Goal: Find specific page/section: Locate a particular part of the current website

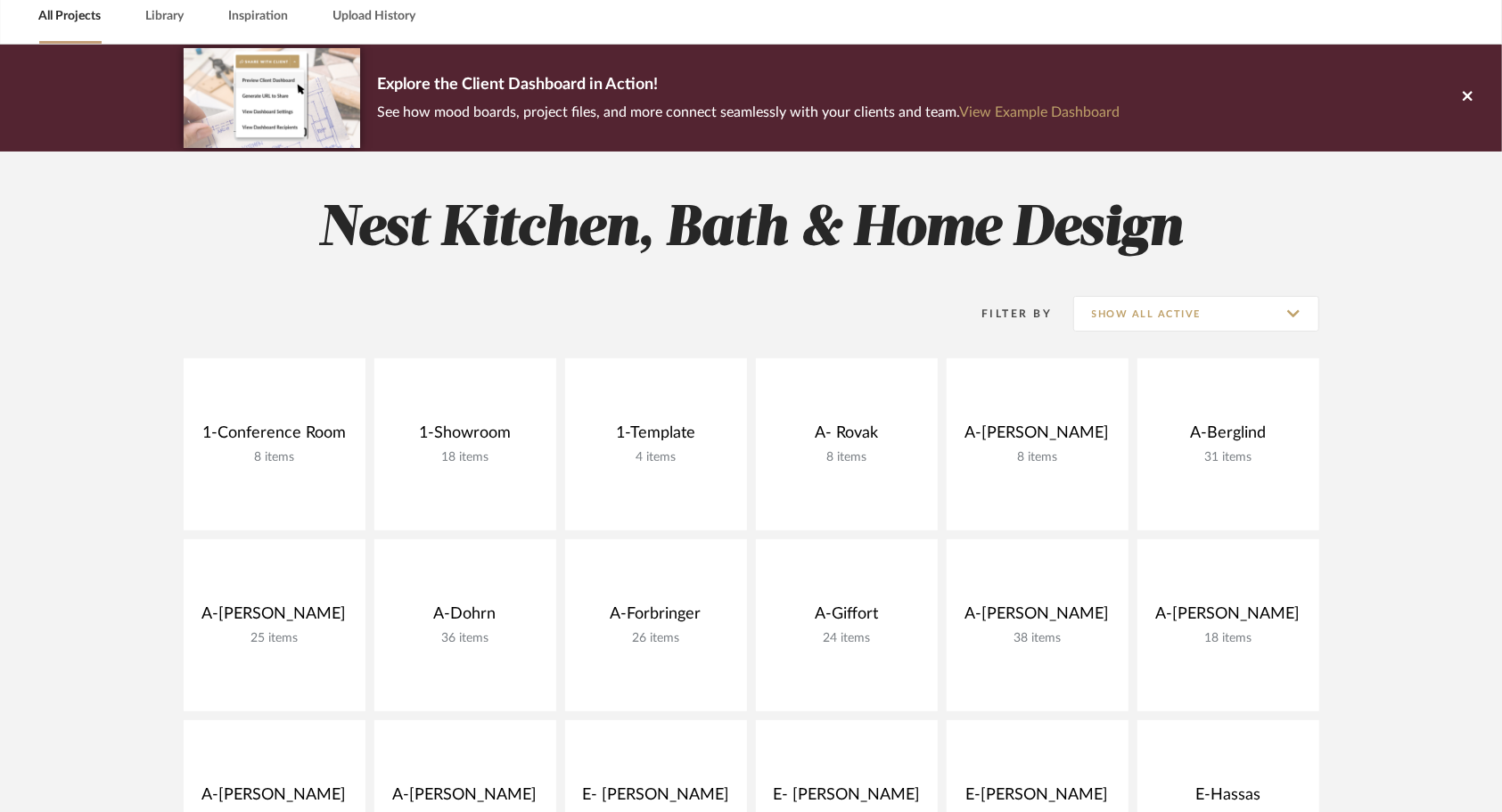
scroll to position [89, 0]
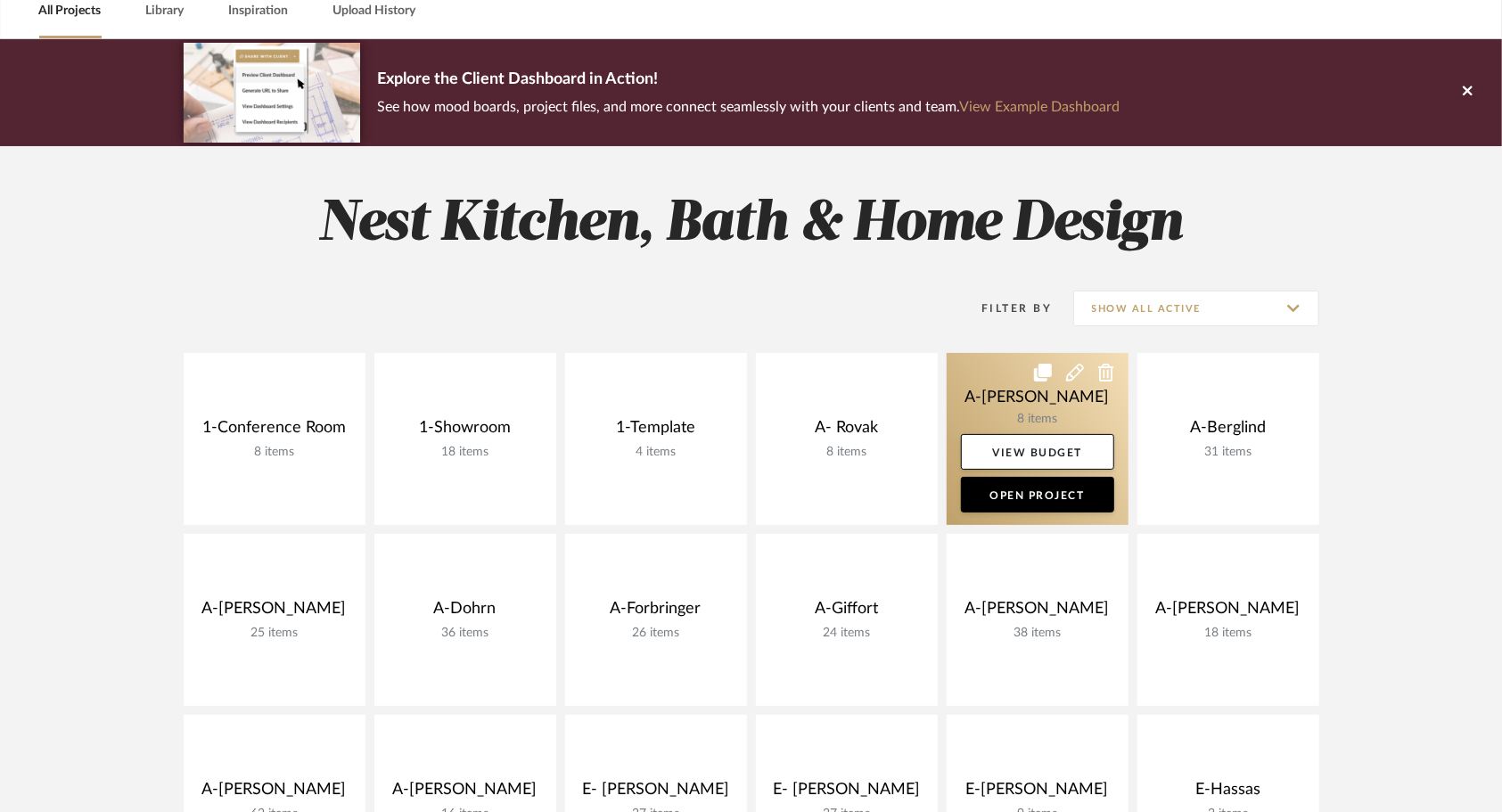
click at [998, 401] on link at bounding box center [1037, 439] width 182 height 172
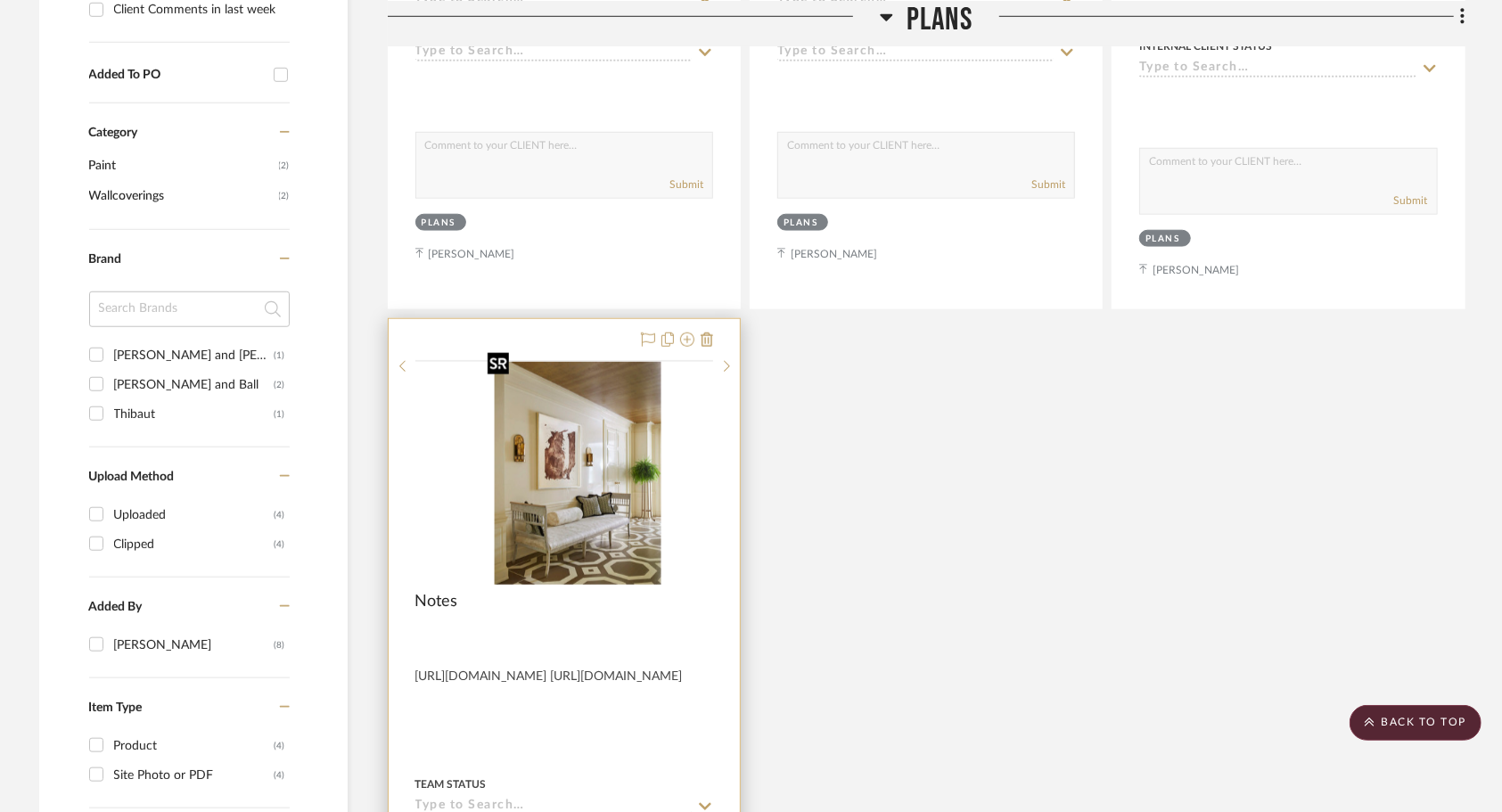
scroll to position [981, 0]
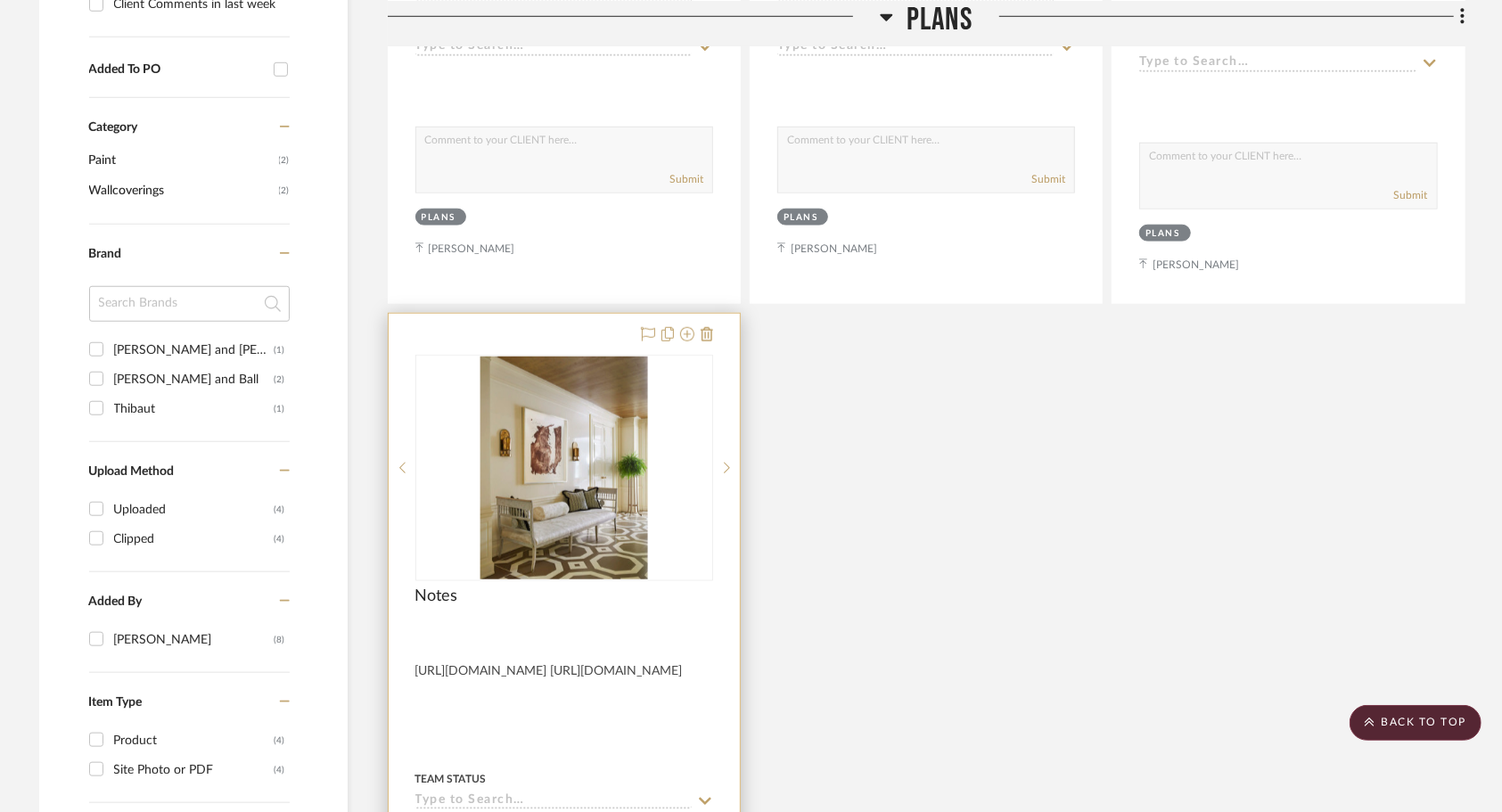
click at [584, 586] on div "Notes" at bounding box center [564, 606] width 297 height 39
click at [571, 546] on img "0" at bounding box center [564, 467] width 168 height 223
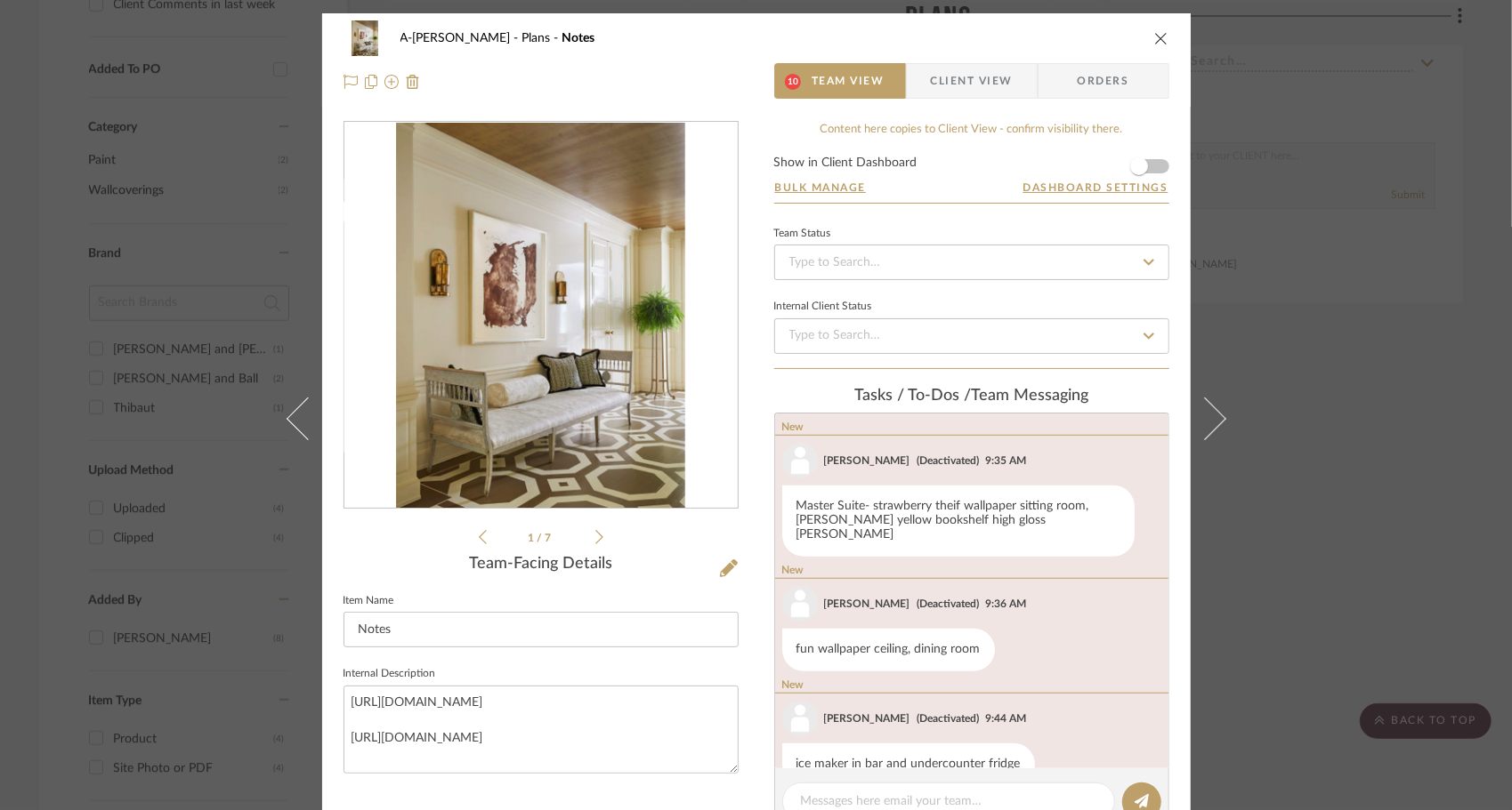
scroll to position [943, 0]
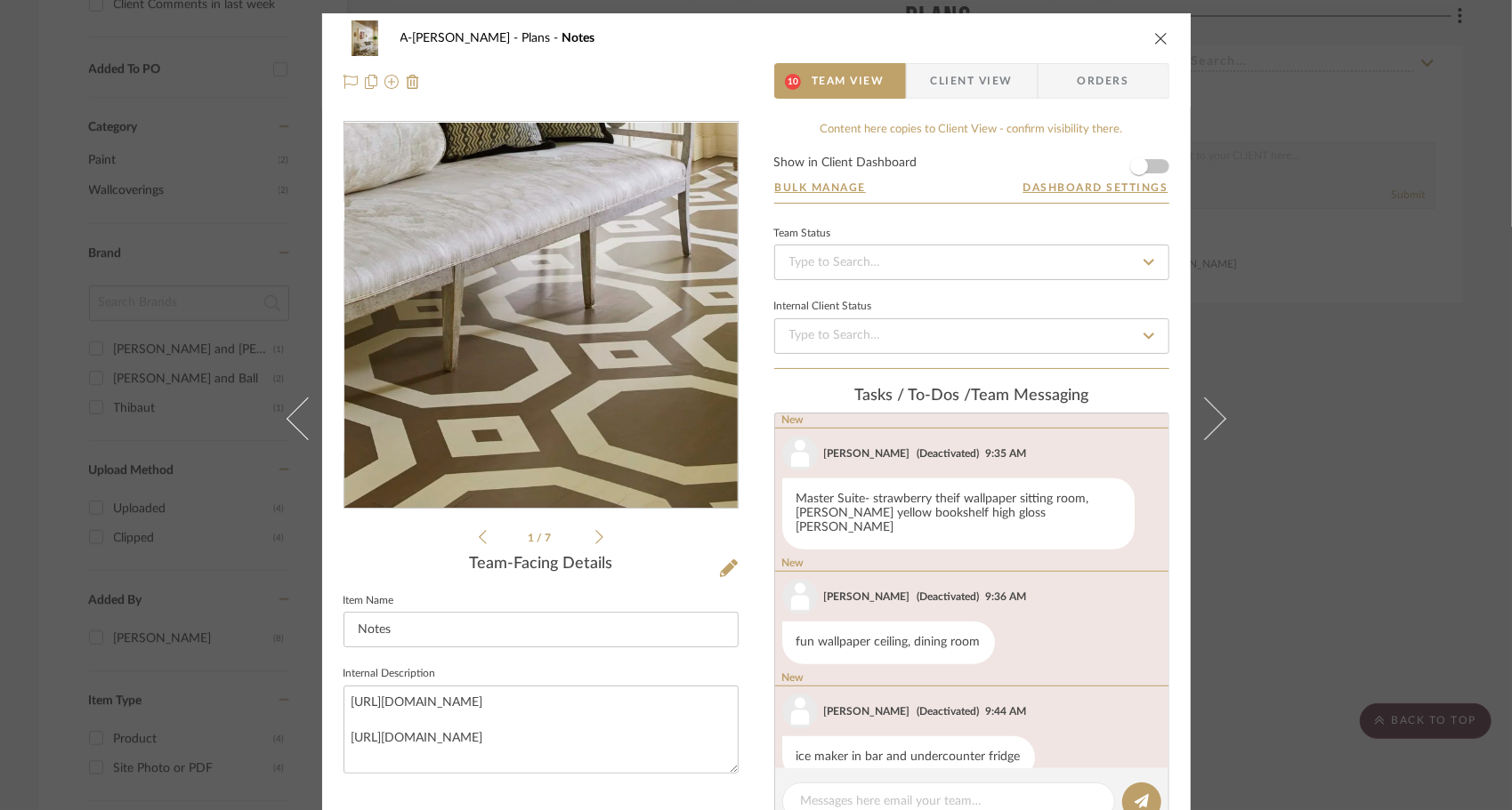
click at [576, 488] on img "0" at bounding box center [542, 315] width 290 height 386
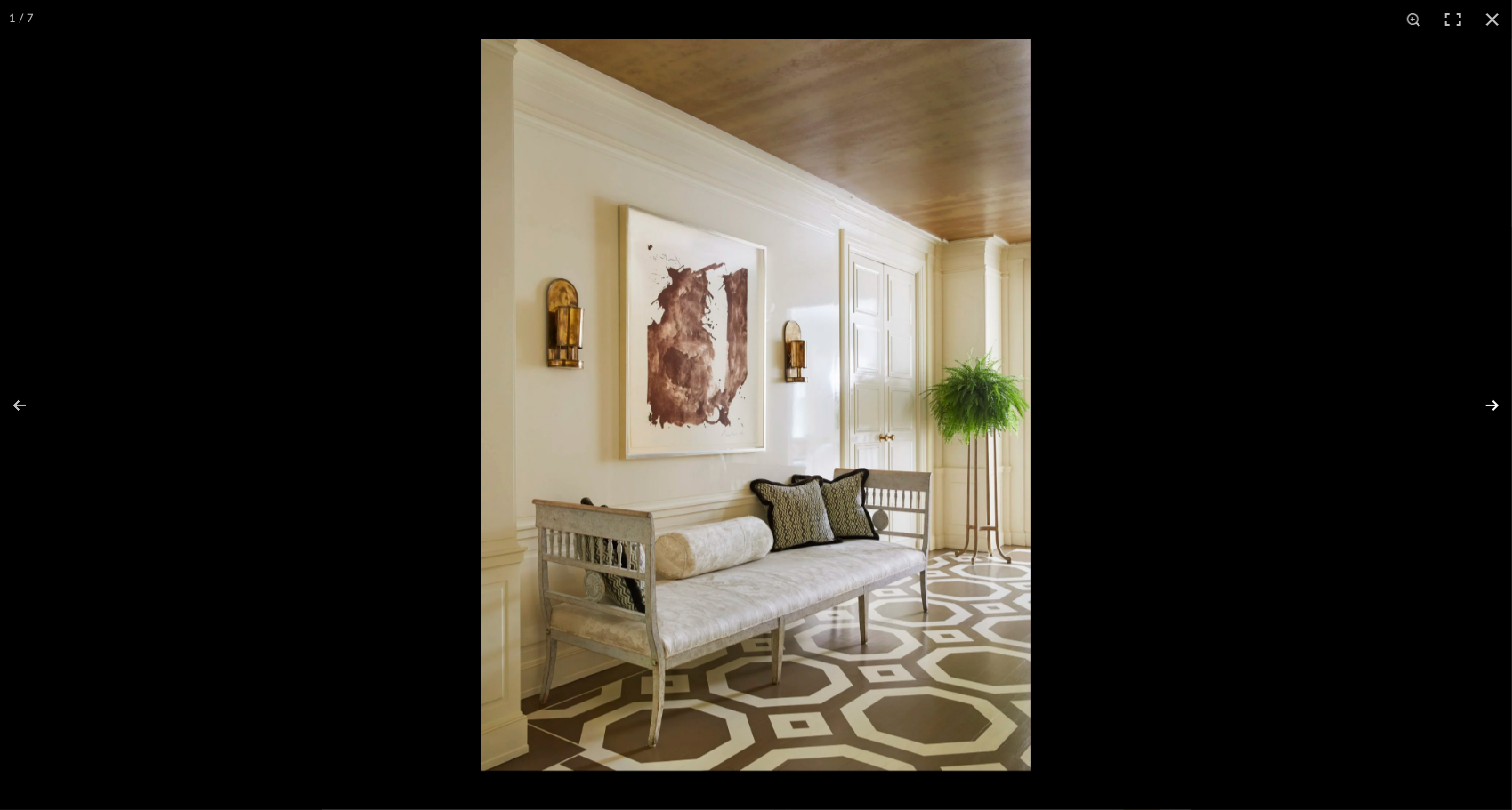
click at [1488, 402] on button at bounding box center [1480, 405] width 62 height 89
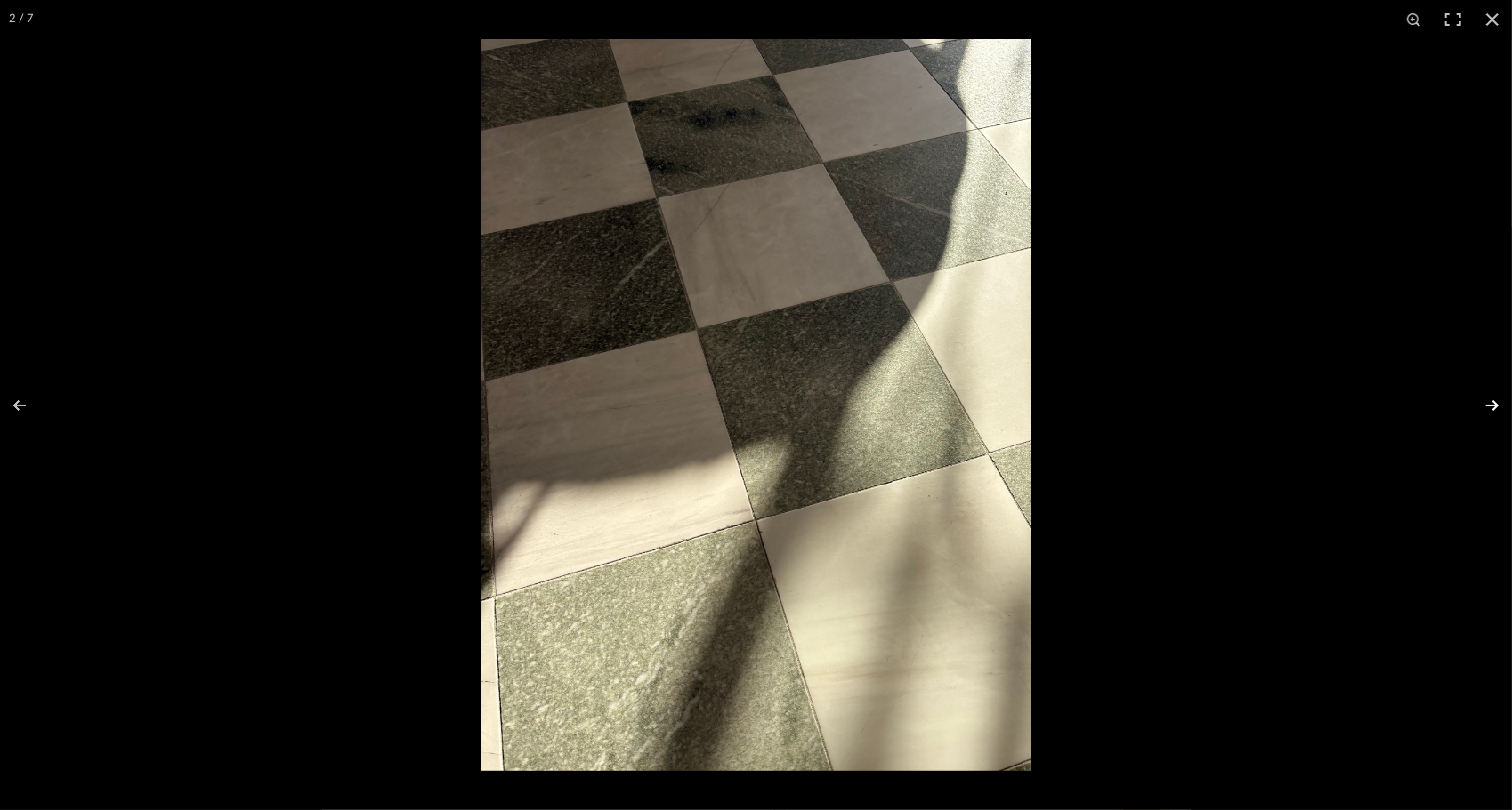
click at [1488, 402] on button at bounding box center [1480, 405] width 62 height 89
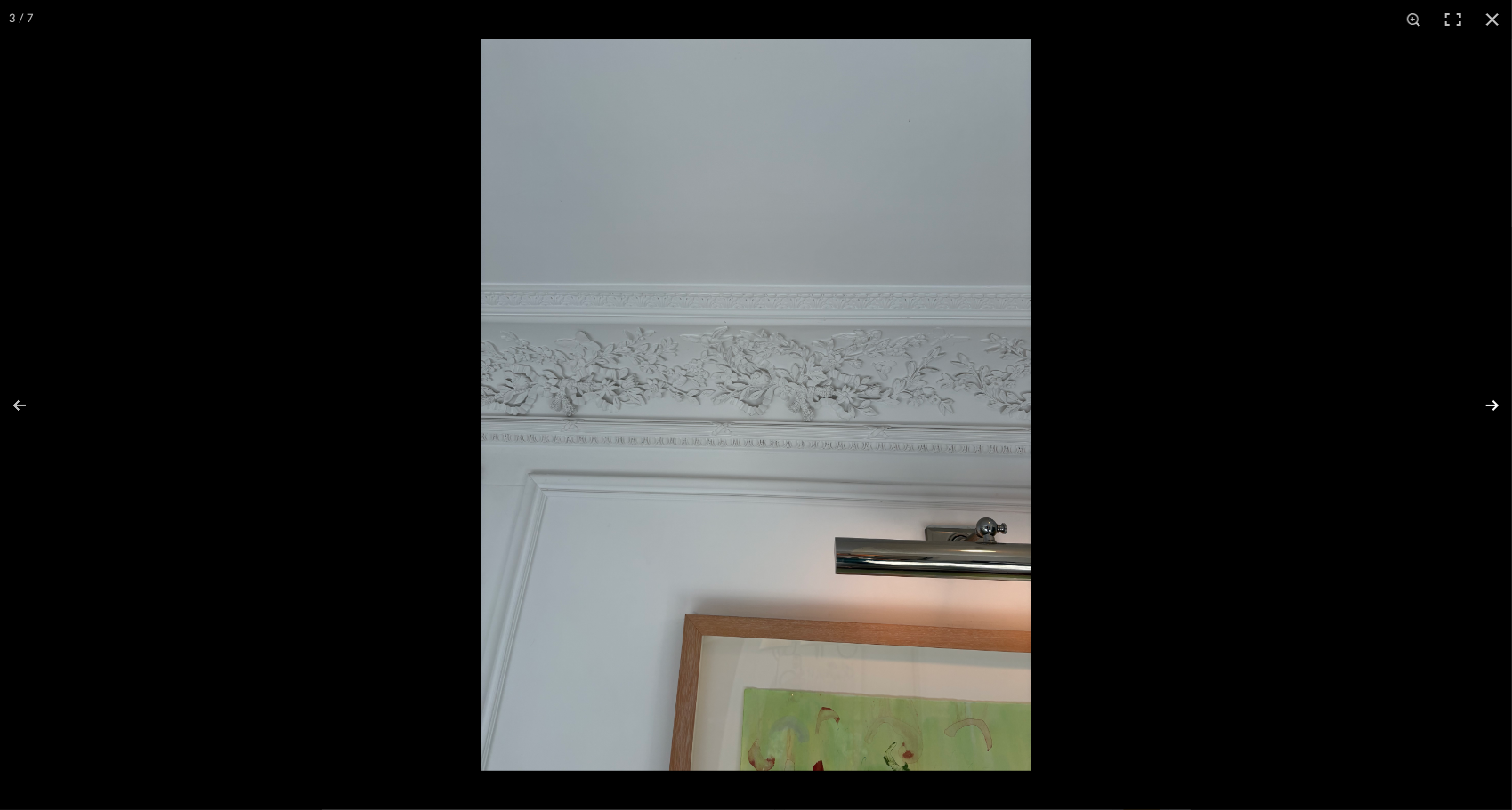
click at [1488, 402] on button at bounding box center [1480, 405] width 62 height 89
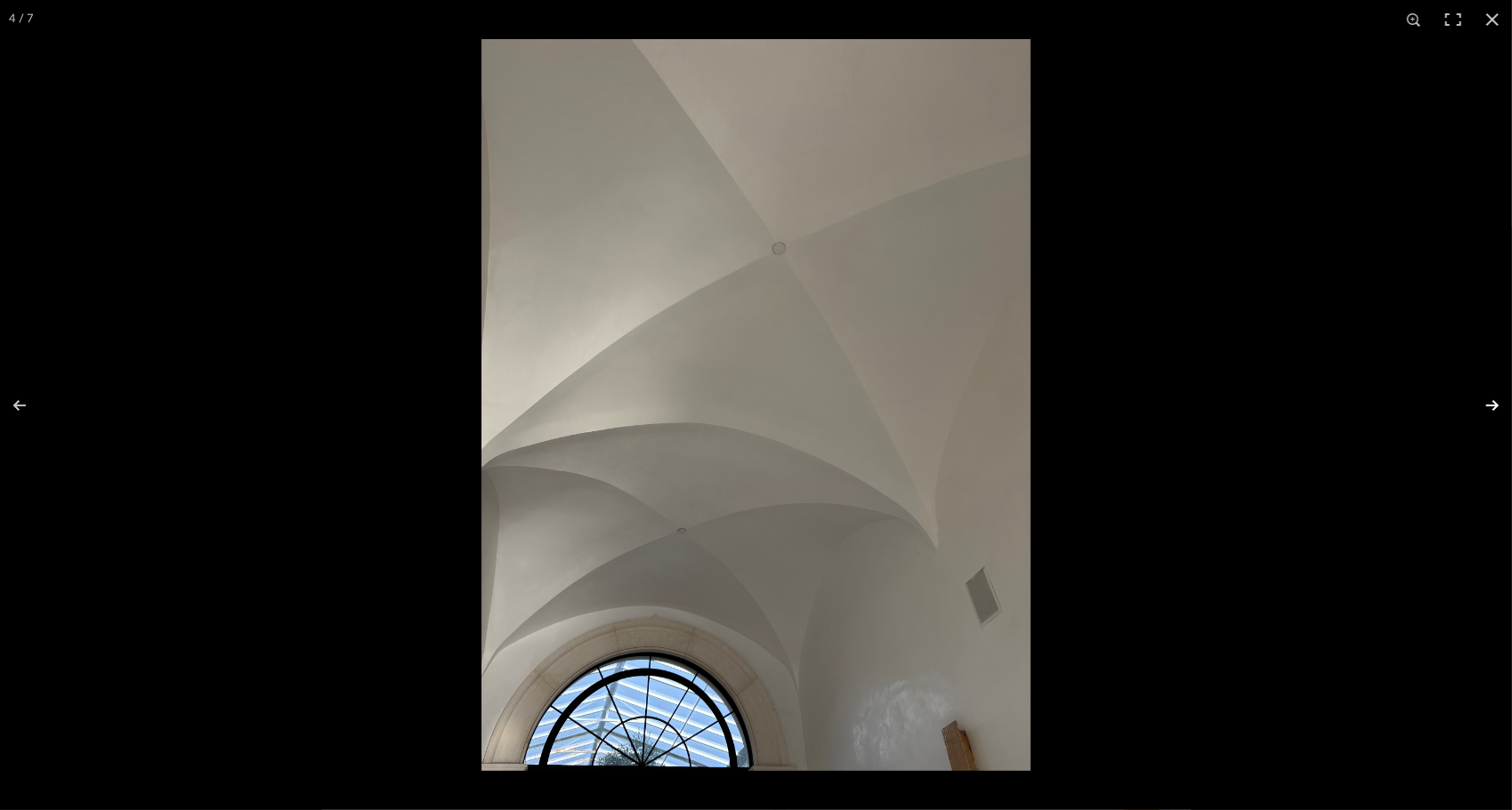
click at [1488, 402] on button at bounding box center [1480, 405] width 62 height 89
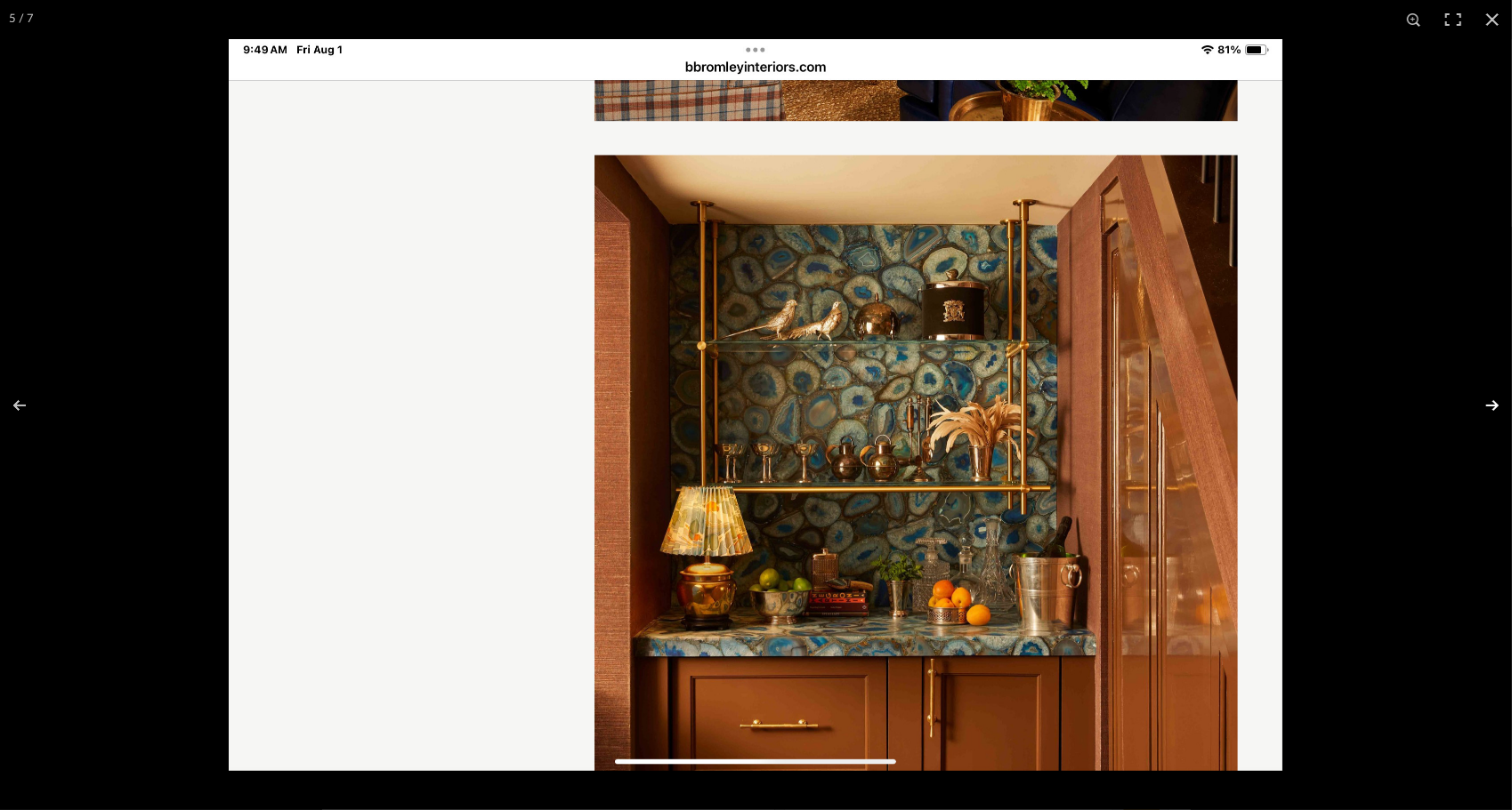
click at [1488, 402] on button at bounding box center [1480, 405] width 62 height 89
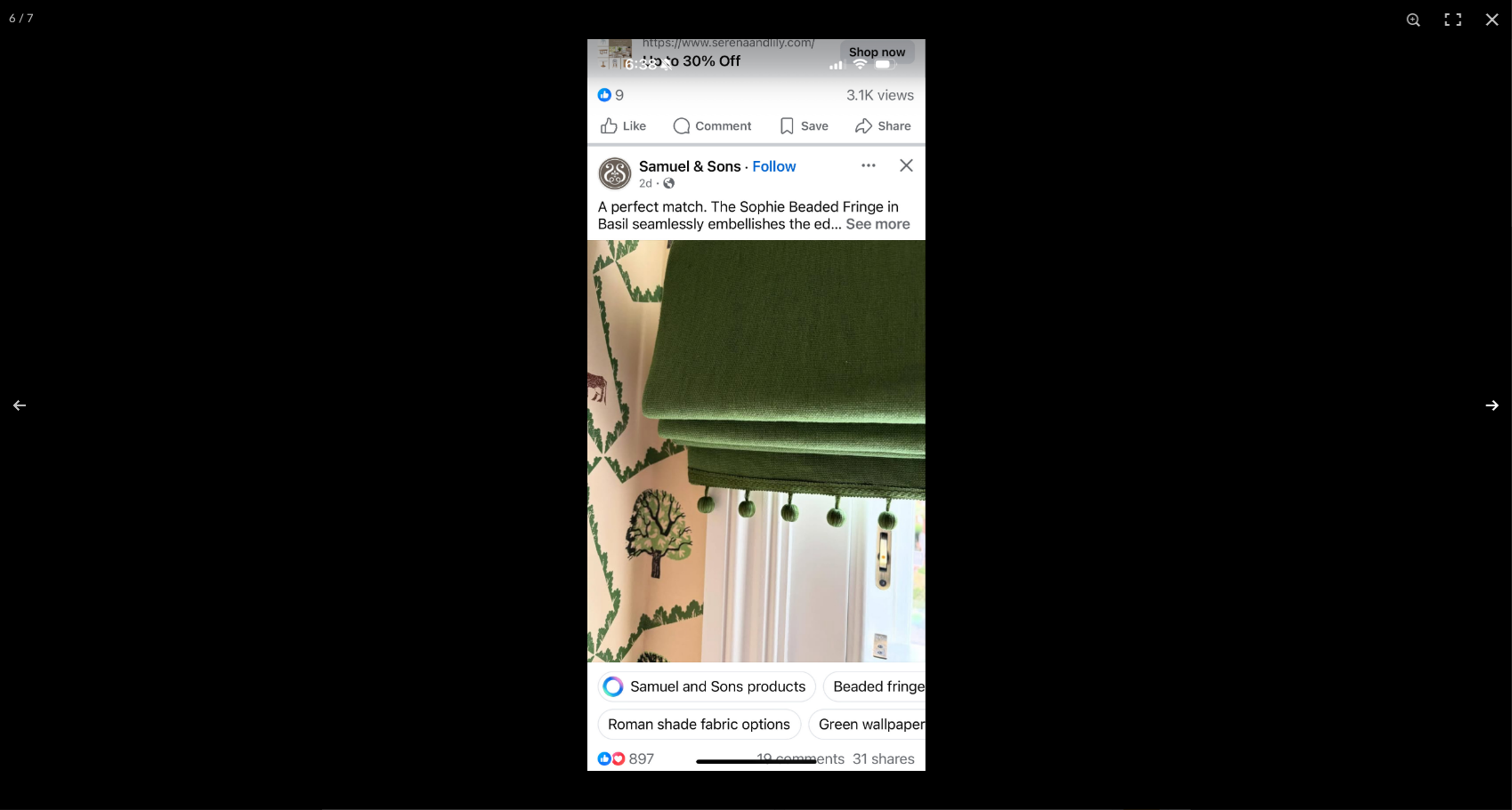
click at [1488, 402] on button at bounding box center [1480, 405] width 62 height 89
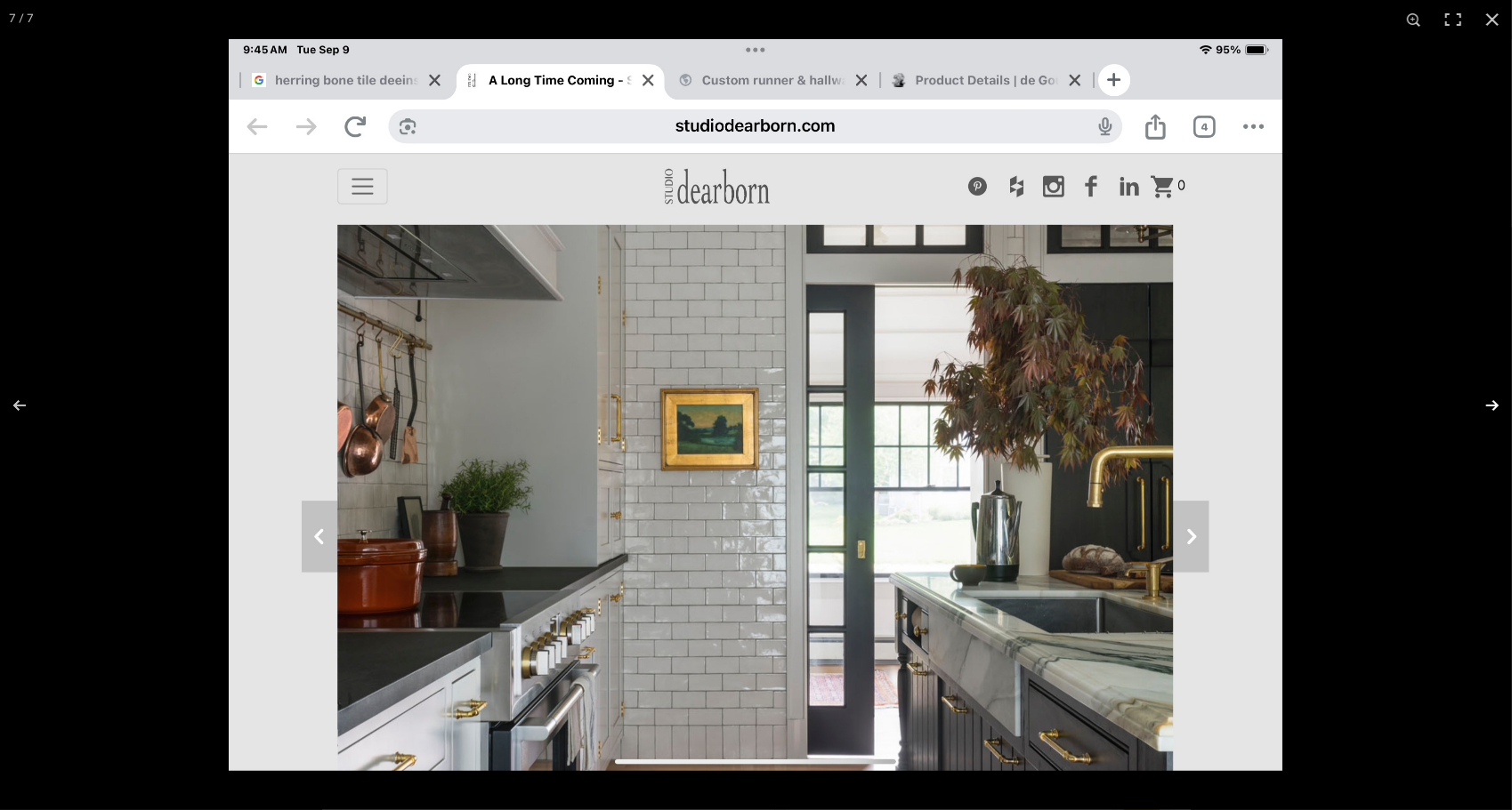
click at [1488, 402] on button at bounding box center [1480, 405] width 62 height 89
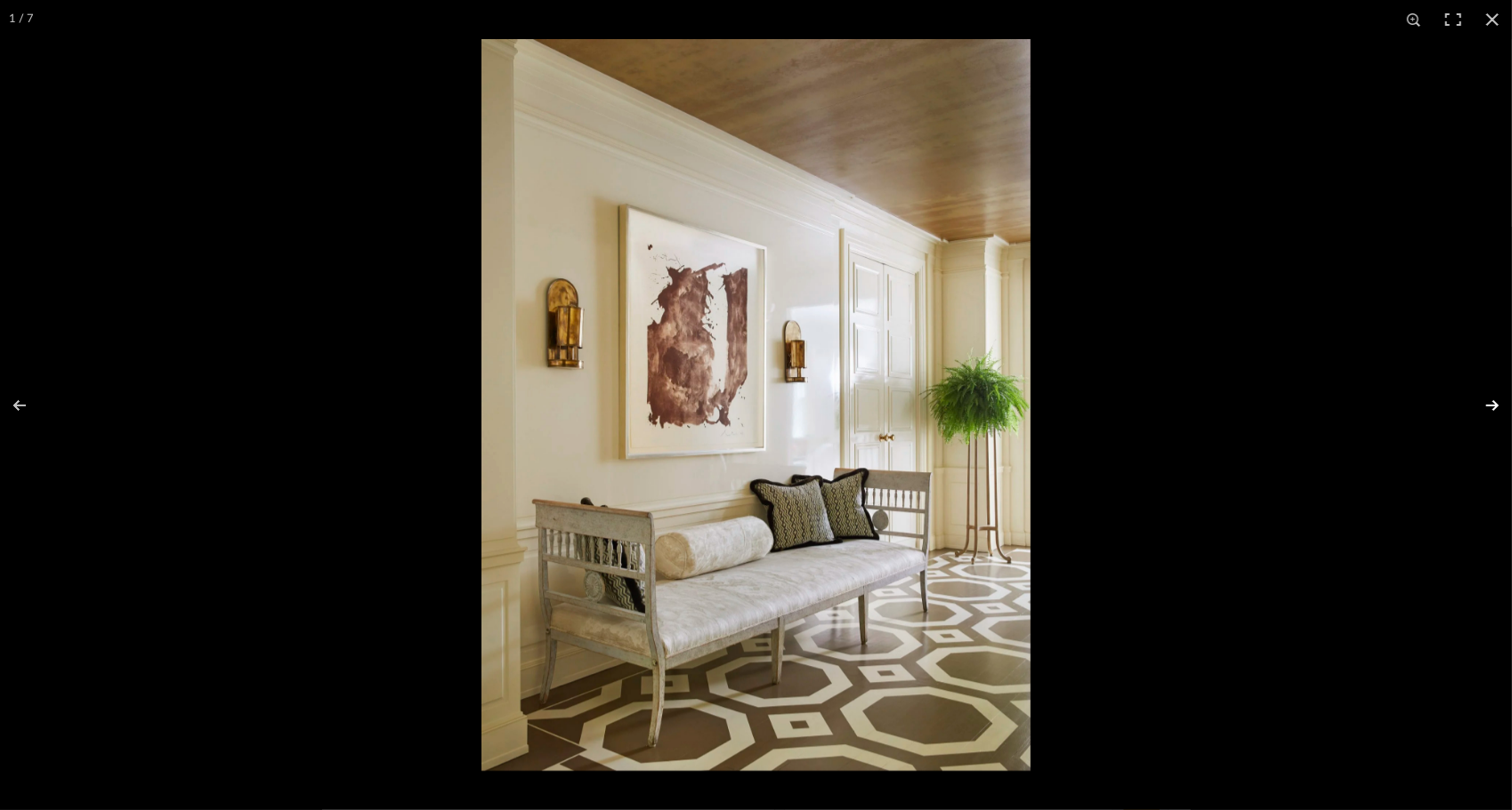
click at [1488, 402] on button at bounding box center [1480, 405] width 62 height 89
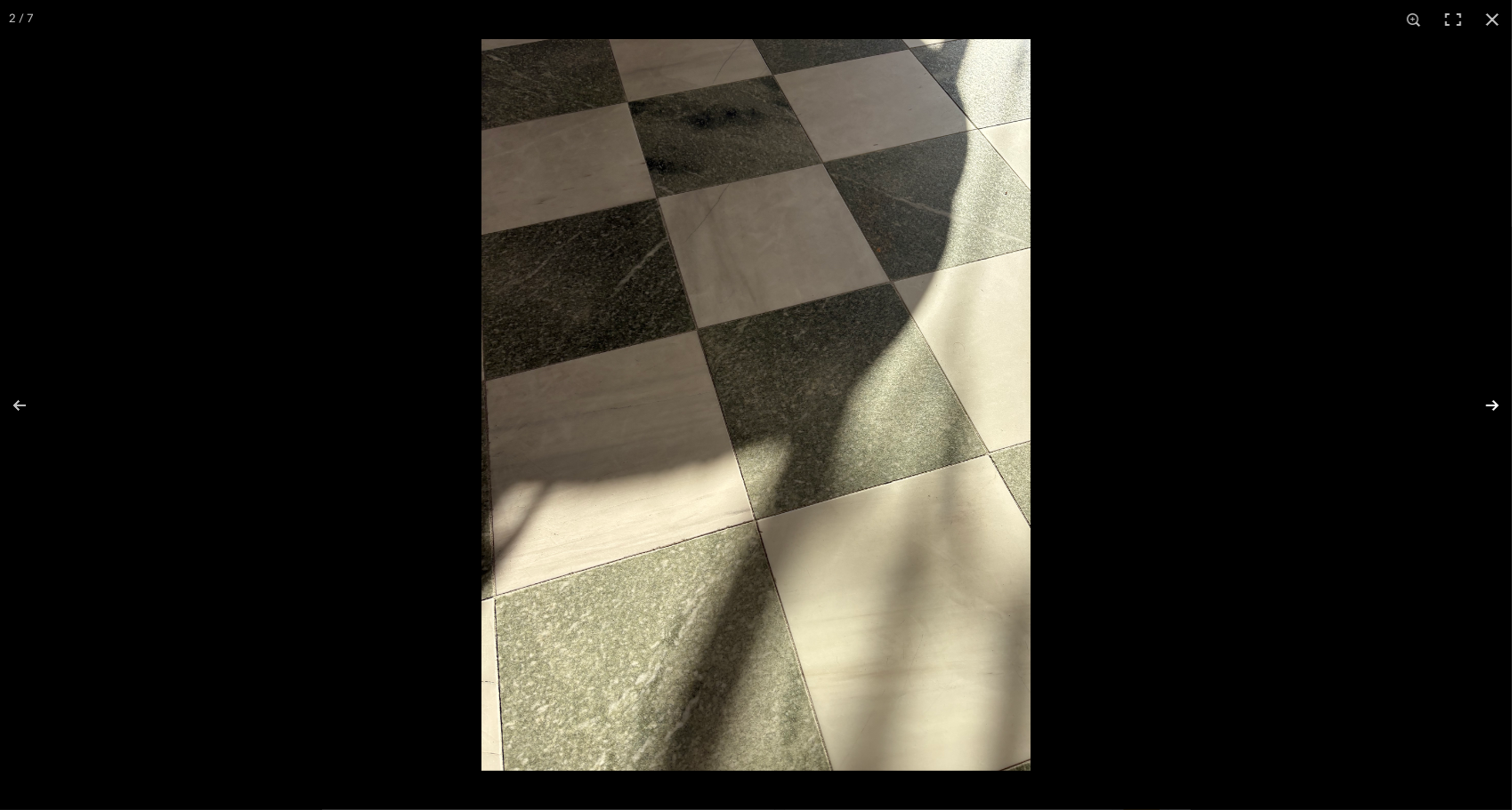
click at [1488, 402] on button at bounding box center [1480, 405] width 62 height 89
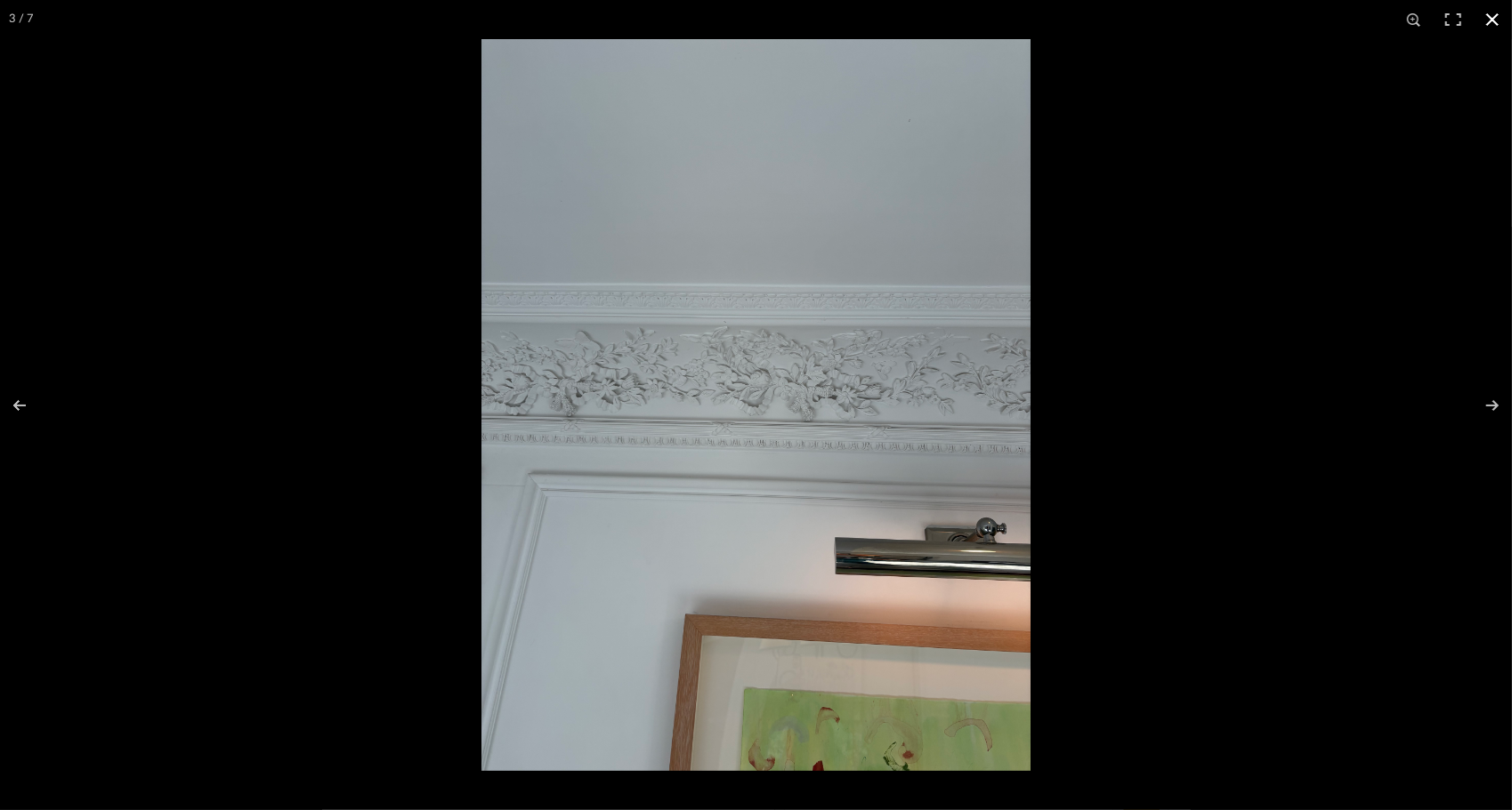
click at [1490, 24] on button at bounding box center [1492, 20] width 39 height 39
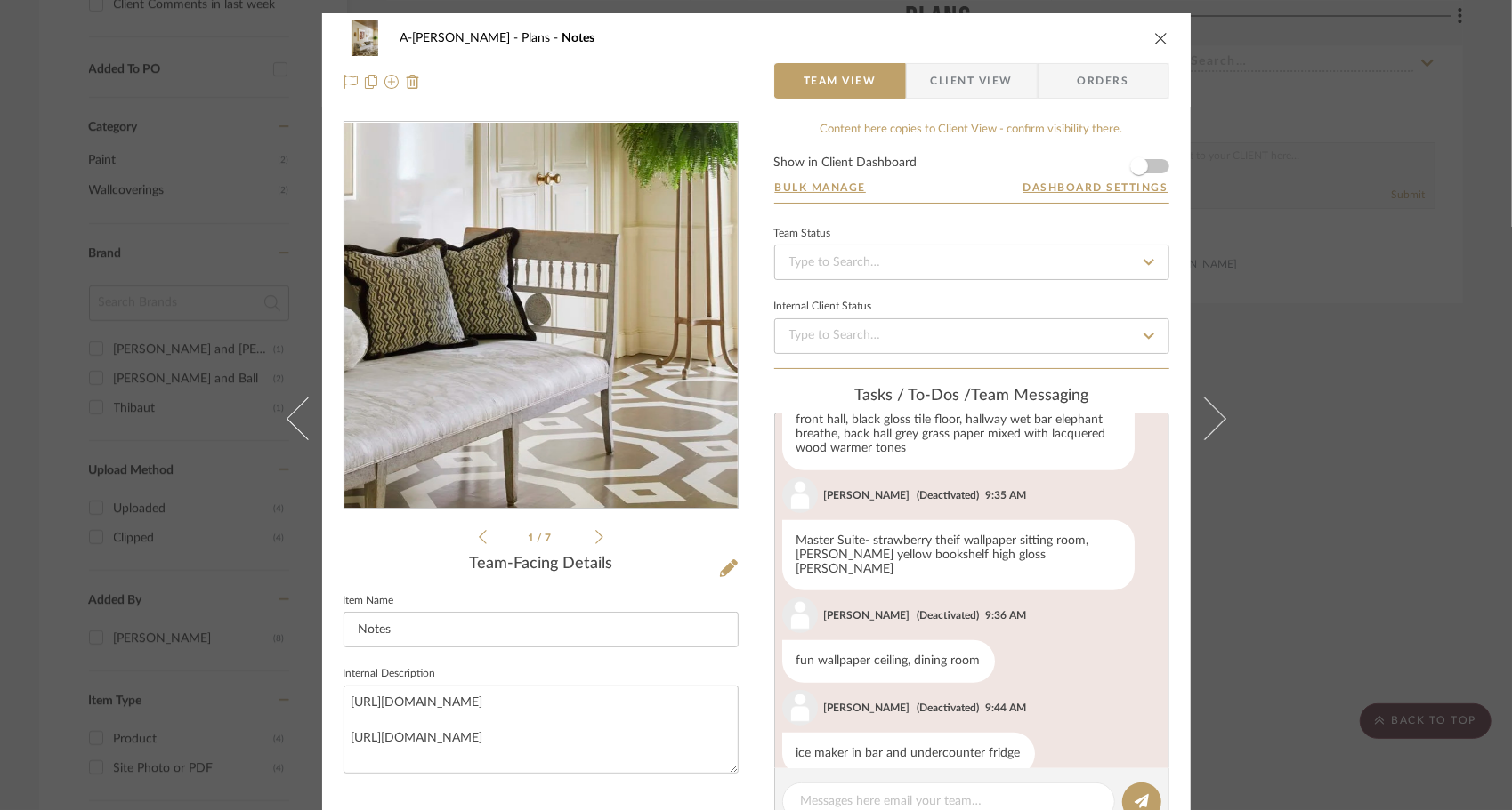
click at [601, 378] on img "0" at bounding box center [542, 315] width 290 height 386
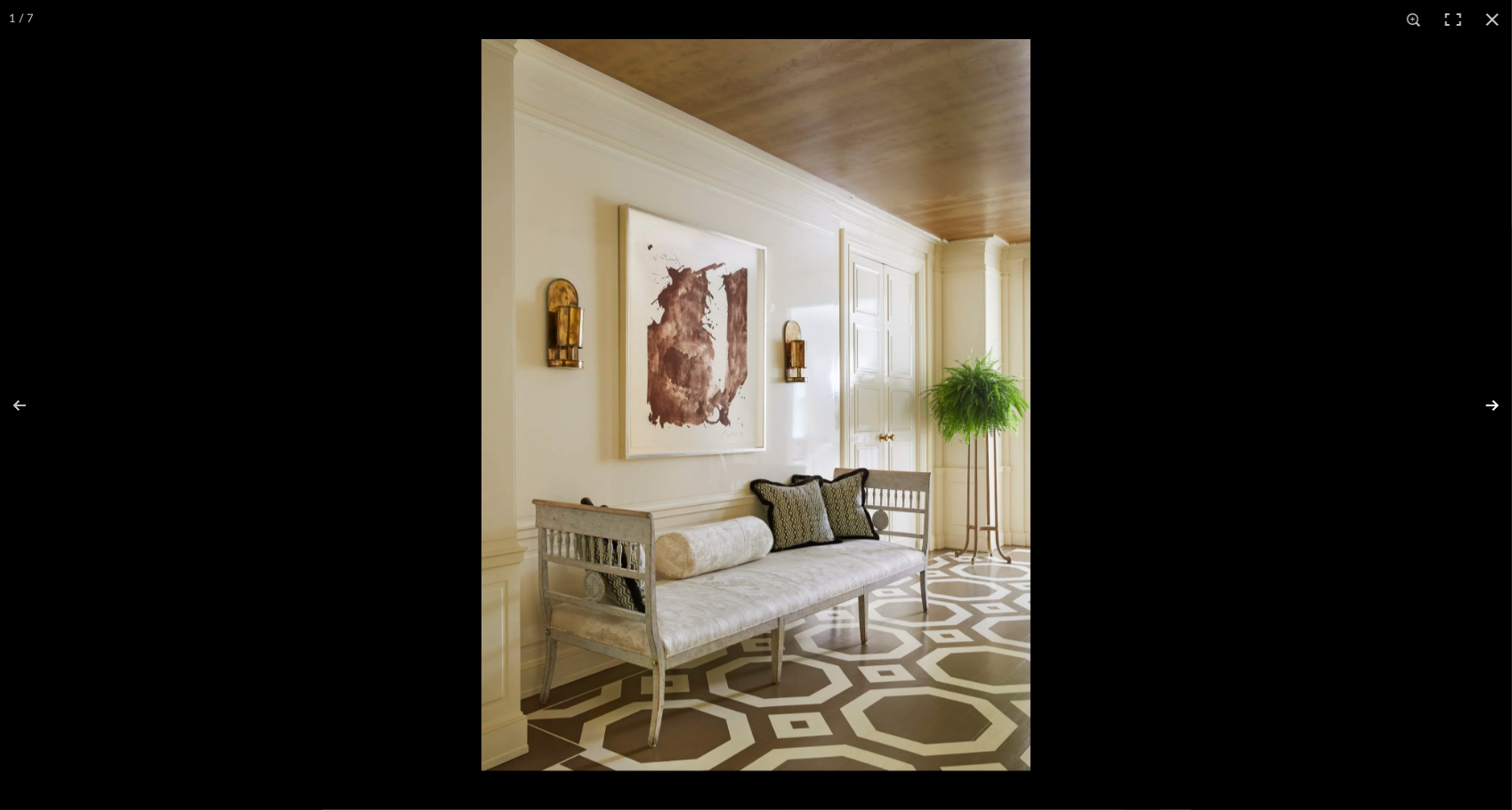
click at [1507, 398] on button at bounding box center [1480, 405] width 62 height 89
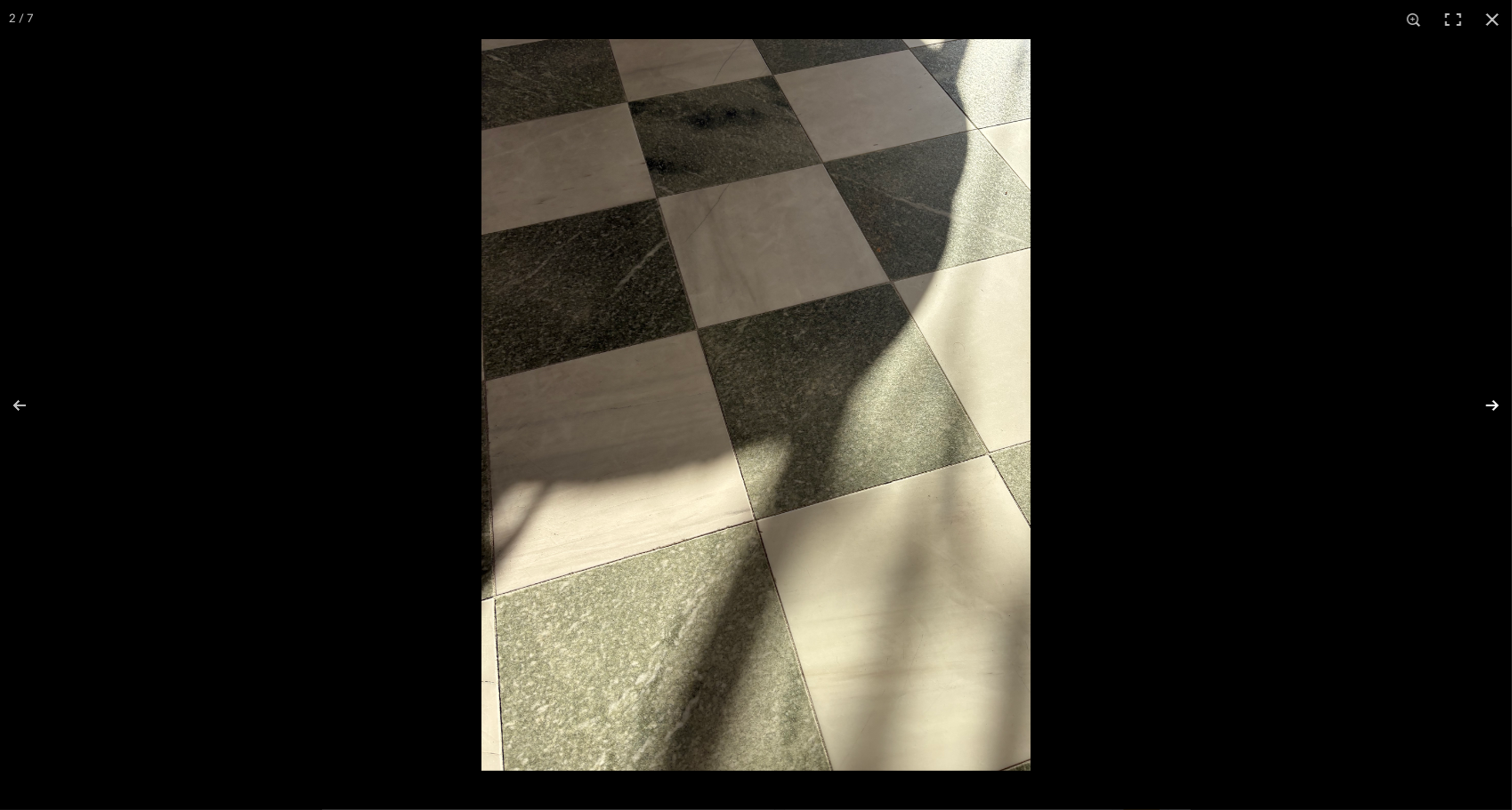
click at [1500, 408] on button at bounding box center [1480, 405] width 62 height 89
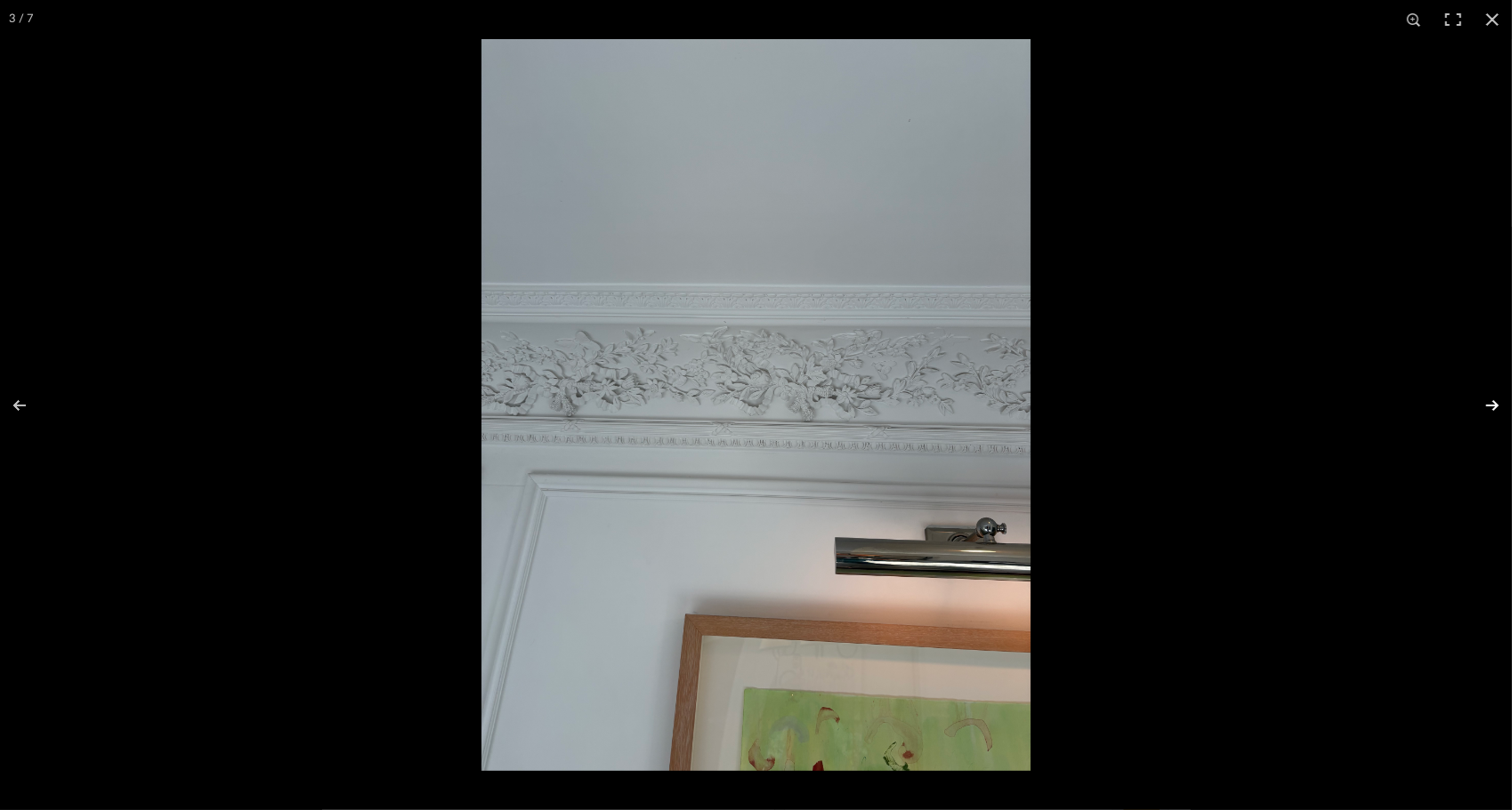
click at [1500, 408] on button at bounding box center [1480, 405] width 62 height 89
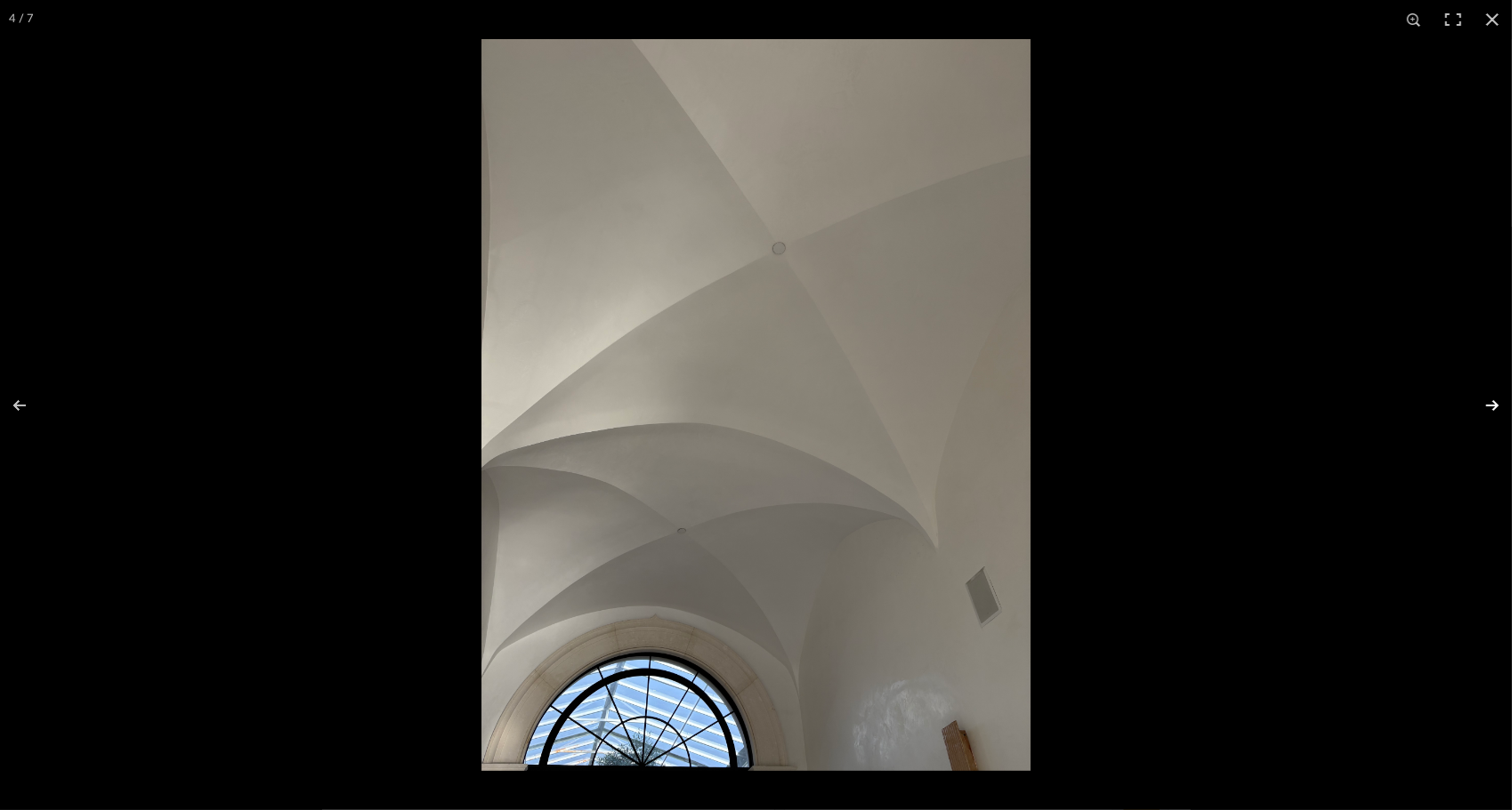
click at [1500, 408] on button at bounding box center [1480, 405] width 62 height 89
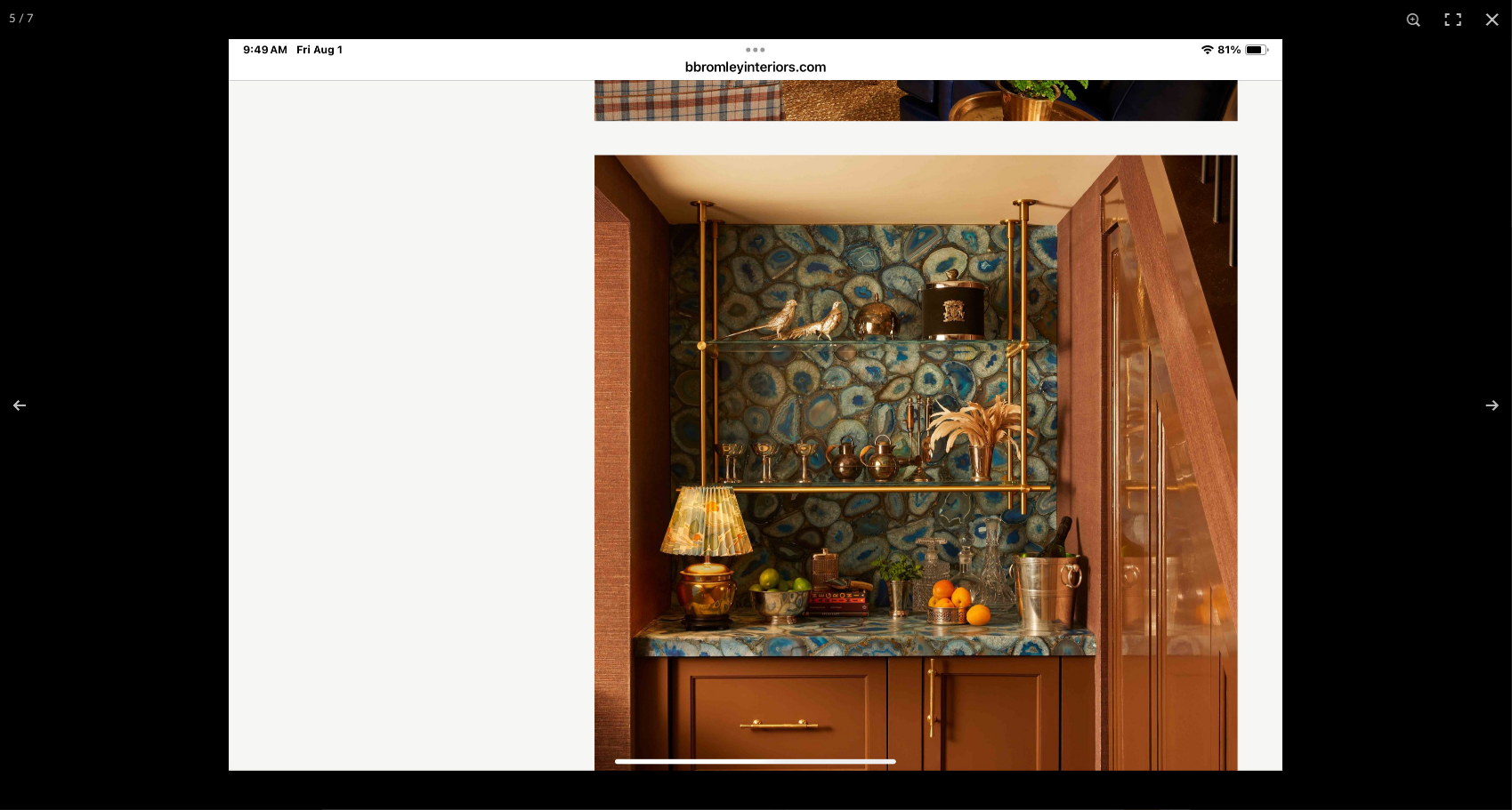
click at [1493, 17] on button at bounding box center [1492, 20] width 39 height 39
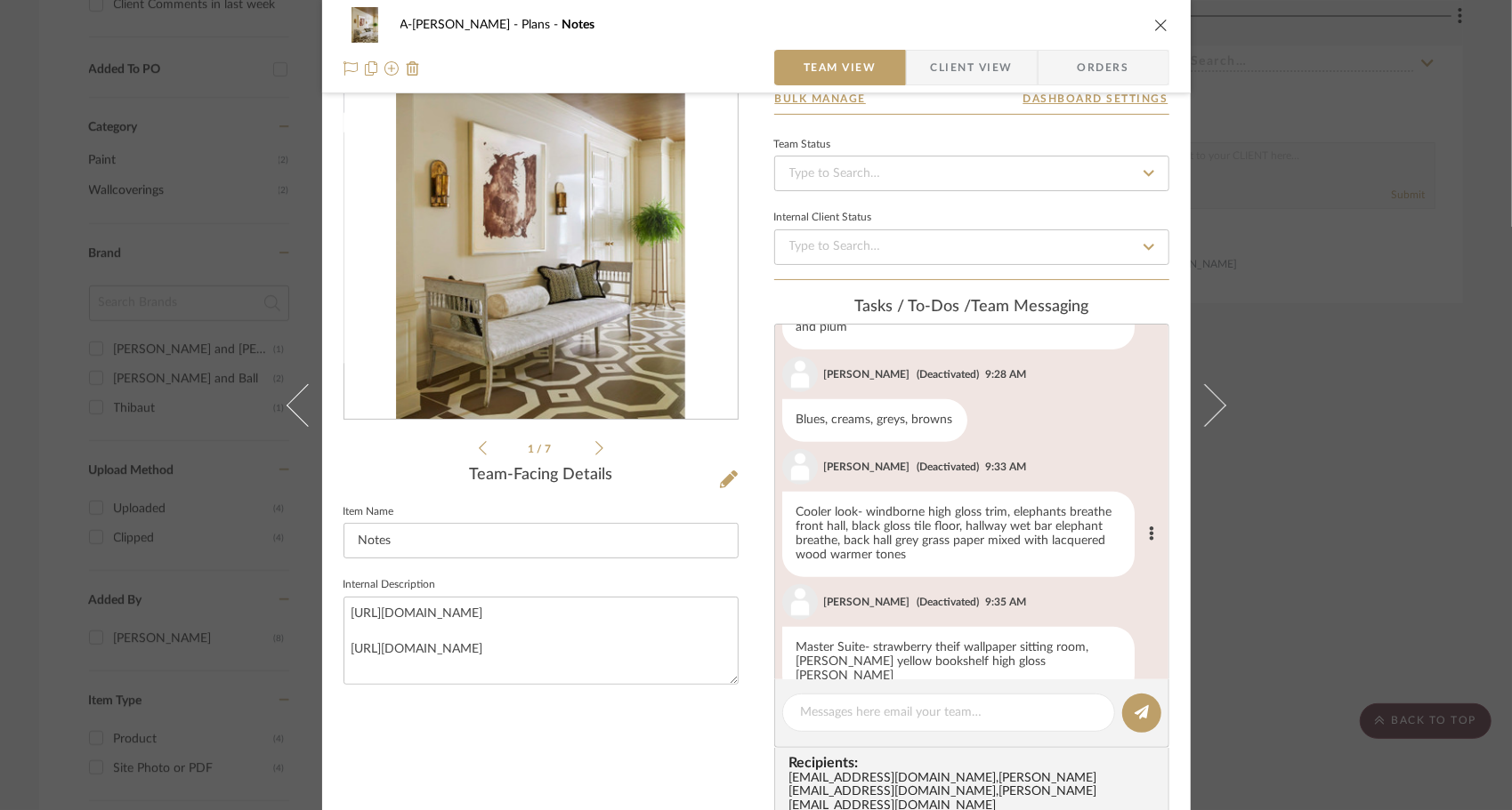
scroll to position [534, 0]
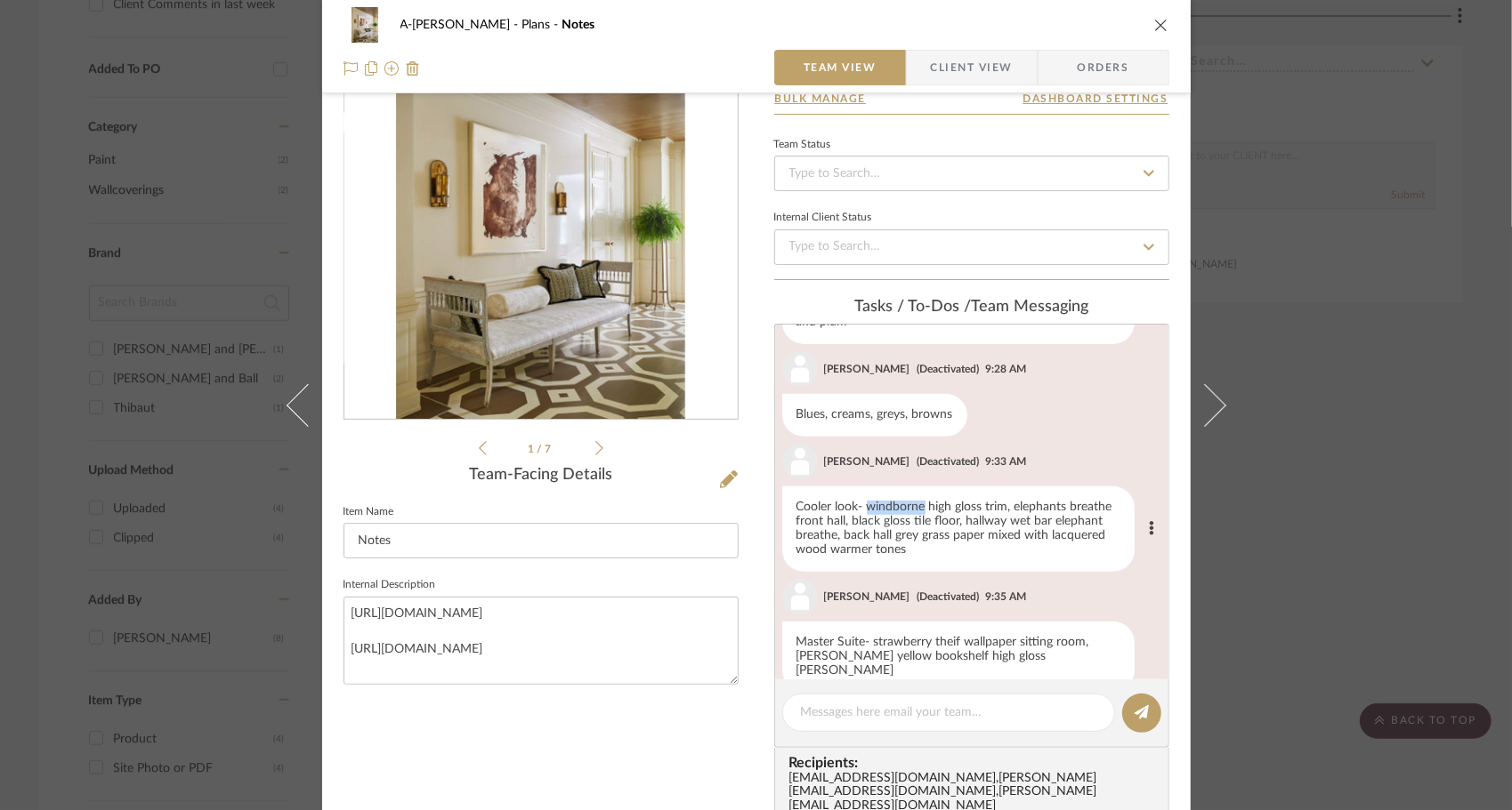
drag, startPoint x: 863, startPoint y: 487, endPoint x: 919, endPoint y: 491, distance: 56.1
click at [919, 491] on div "Cooler look- windborne high gloss trim, elephants breathe front hall, black glo…" at bounding box center [957, 529] width 353 height 86
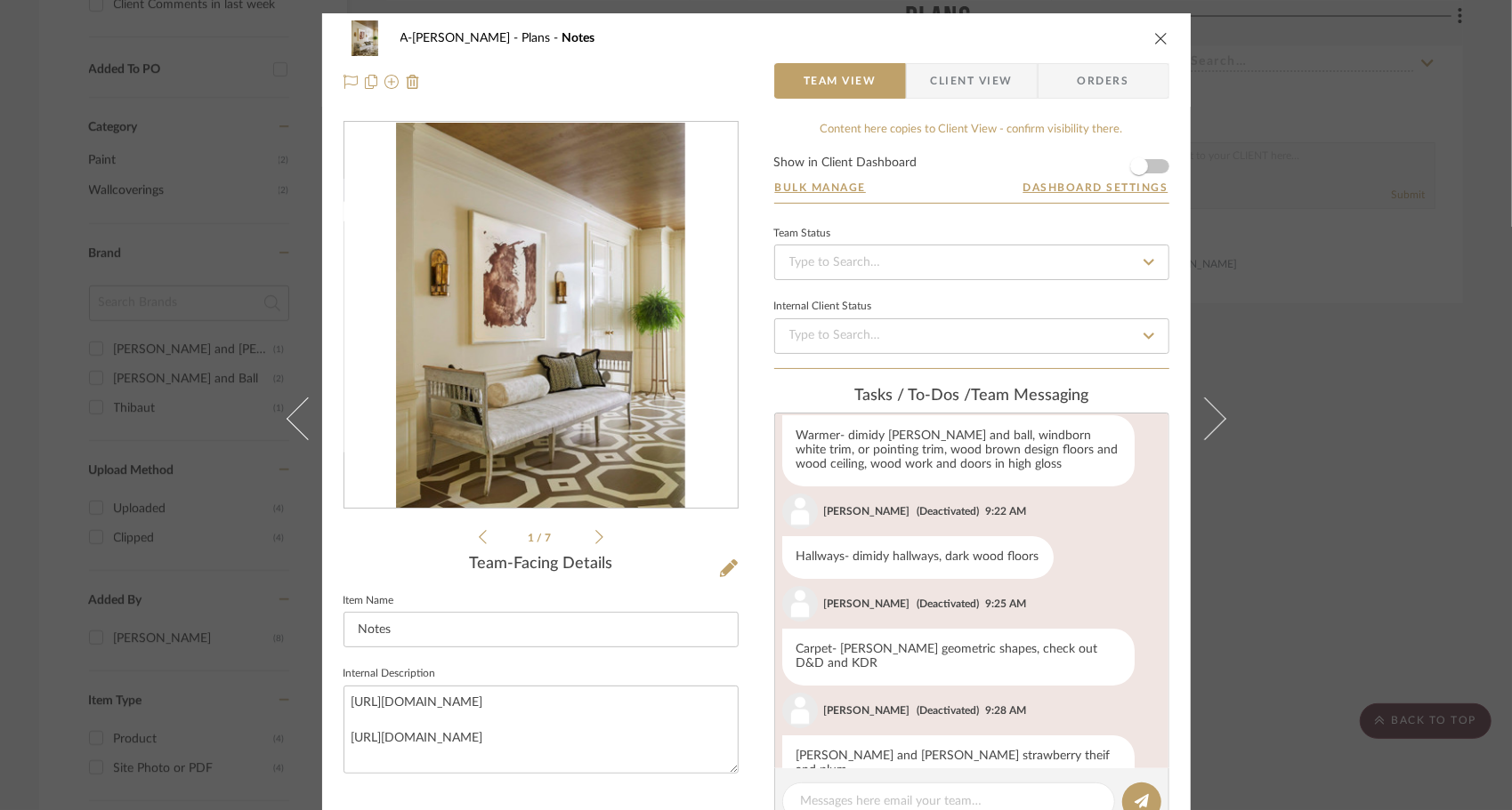
scroll to position [178, 0]
